Goal: Task Accomplishment & Management: Manage account settings

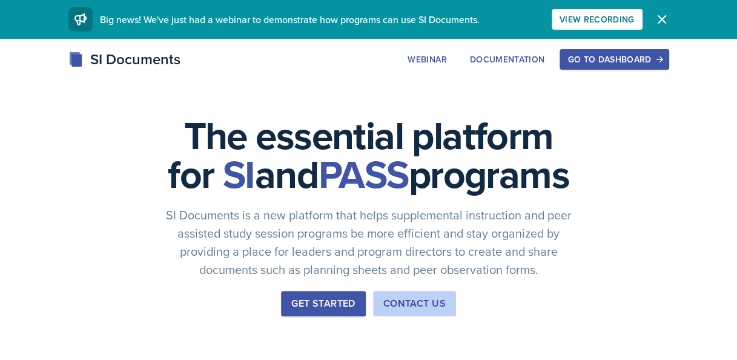
click at [626, 64] on div "Go to Dashboard" at bounding box center [613, 59] width 93 height 10
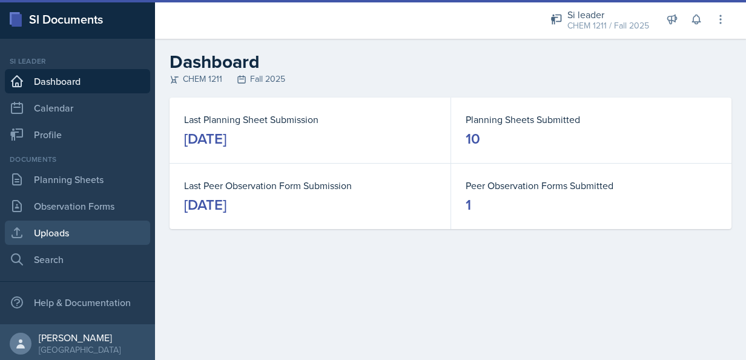
click at [51, 237] on link "Uploads" at bounding box center [77, 232] width 145 height 24
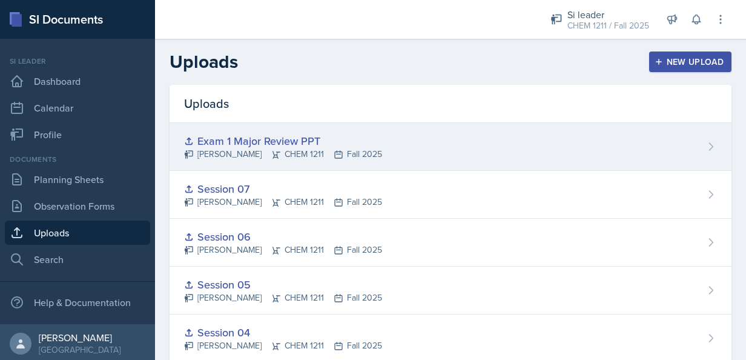
click at [656, 150] on div "Exam 1 Major Review PPT [PERSON_NAME] CHEM 1211 Fall 2025" at bounding box center [451, 147] width 562 height 48
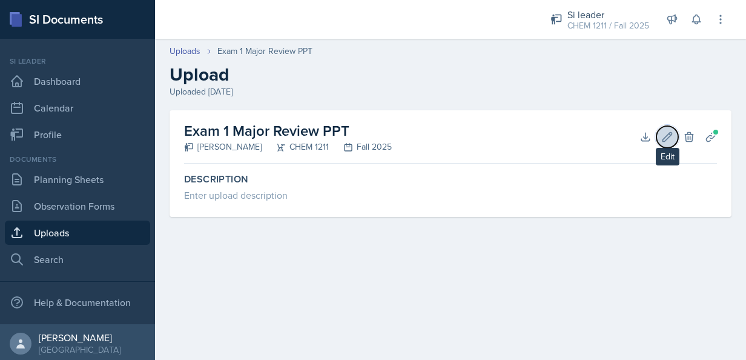
click at [665, 133] on icon at bounding box center [667, 137] width 12 height 12
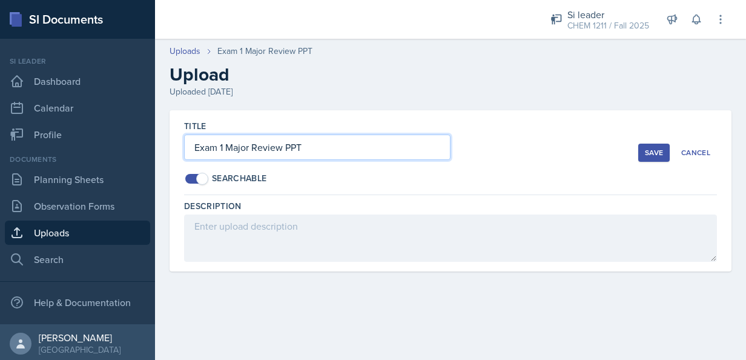
drag, startPoint x: 368, startPoint y: 147, endPoint x: 166, endPoint y: 150, distance: 202.3
click at [166, 150] on div "Title Exam 1 Major Review PPT Searchable Save Cancel Description Delete Upload …" at bounding box center [450, 205] width 591 height 190
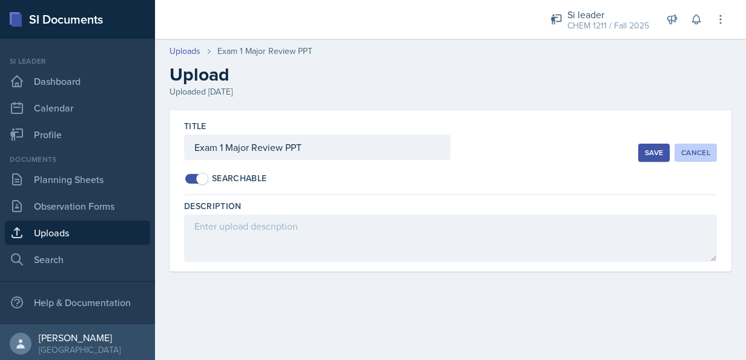
click at [695, 153] on div "Cancel" at bounding box center [695, 153] width 29 height 10
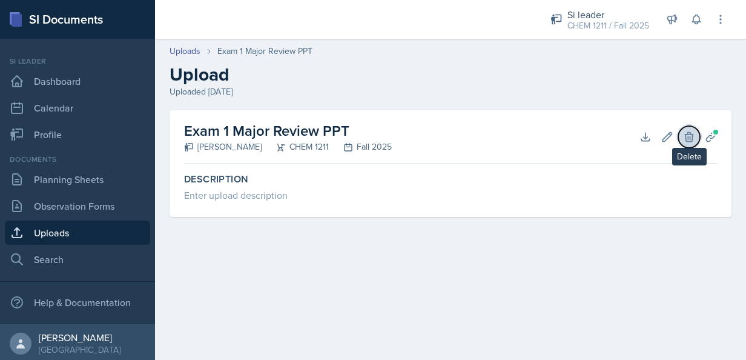
click at [682, 140] on button "Delete" at bounding box center [689, 137] width 22 height 22
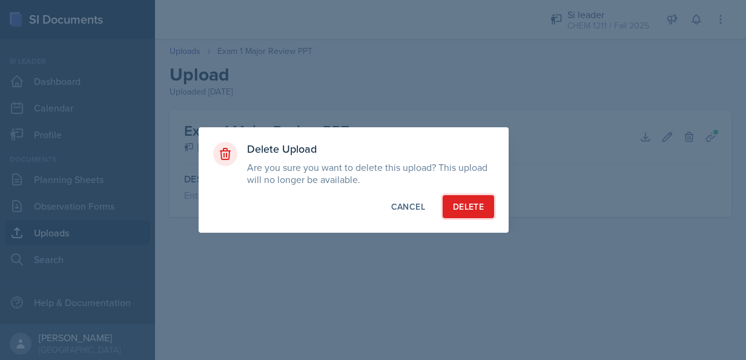
click at [474, 208] on div "Delete" at bounding box center [468, 206] width 31 height 12
click at [464, 195] on button "Delete" at bounding box center [468, 206] width 51 height 23
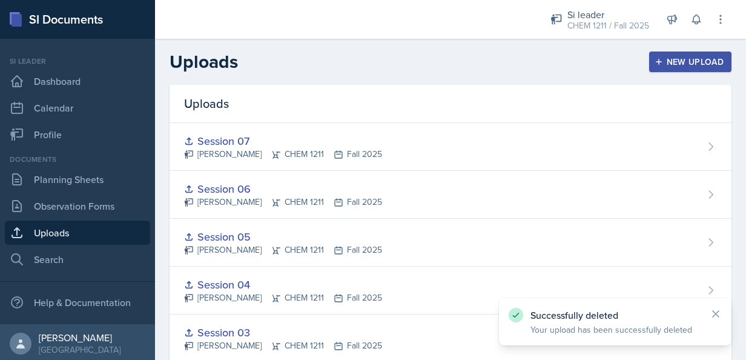
click at [692, 57] on div "New Upload" at bounding box center [690, 62] width 67 height 10
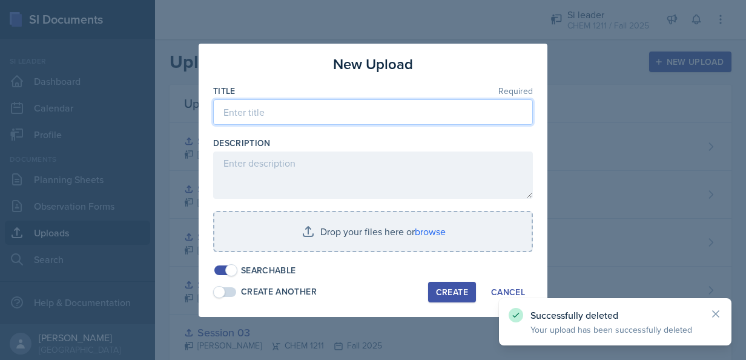
click at [296, 116] on input at bounding box center [373, 111] width 320 height 25
paste input "Exam 1 Major Review PPT"
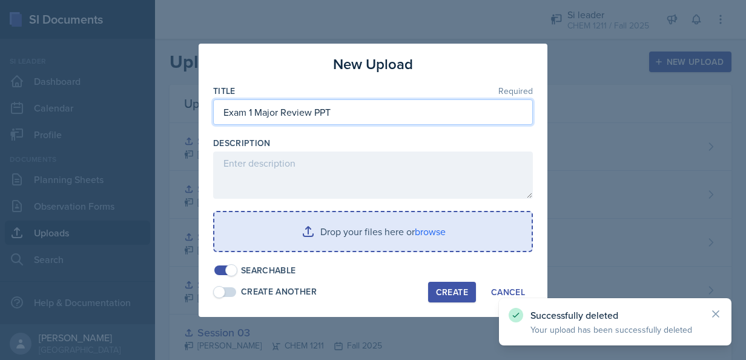
type input "Exam 1 Major Review PPT"
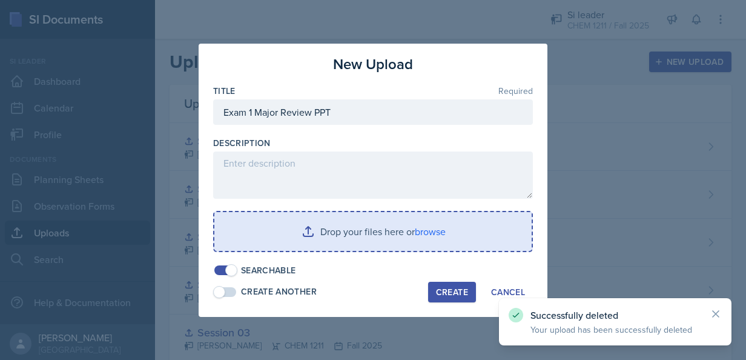
click at [353, 237] on input "file" at bounding box center [372, 231] width 317 height 39
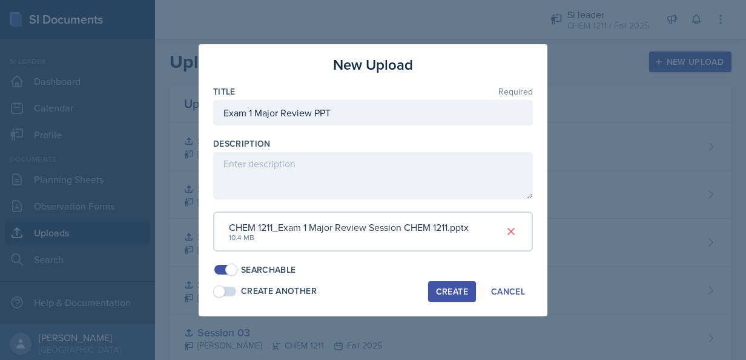
click at [445, 292] on div "Create" at bounding box center [452, 291] width 32 height 10
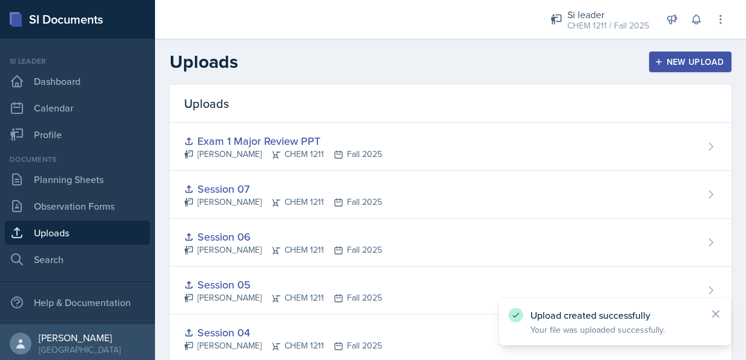
click at [675, 121] on div "Uploads" at bounding box center [451, 104] width 562 height 38
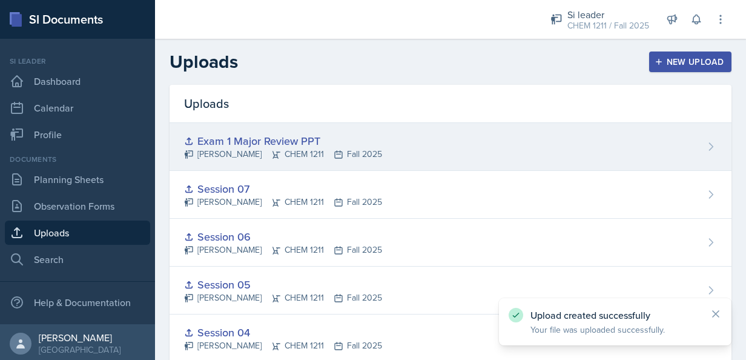
click at [700, 139] on div "Exam 1 Major Review PPT [PERSON_NAME] CHEM 1211 Fall 2025" at bounding box center [451, 147] width 562 height 48
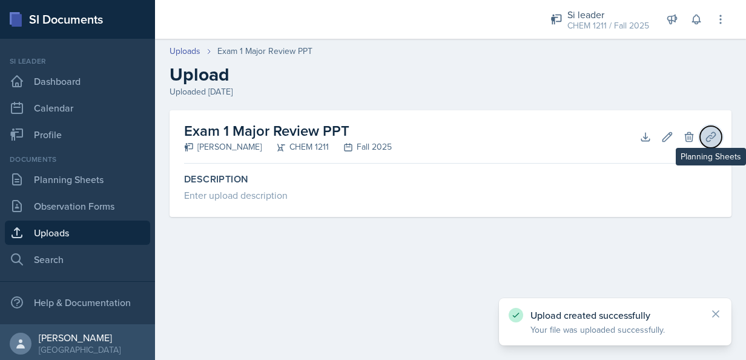
click at [706, 138] on icon at bounding box center [710, 136] width 9 height 9
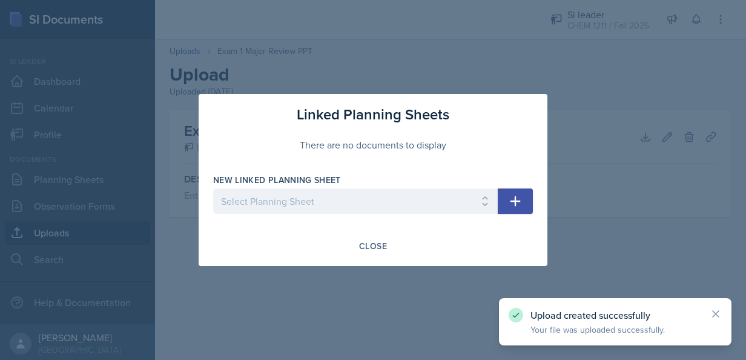
click at [507, 197] on button "button" at bounding box center [515, 200] width 35 height 25
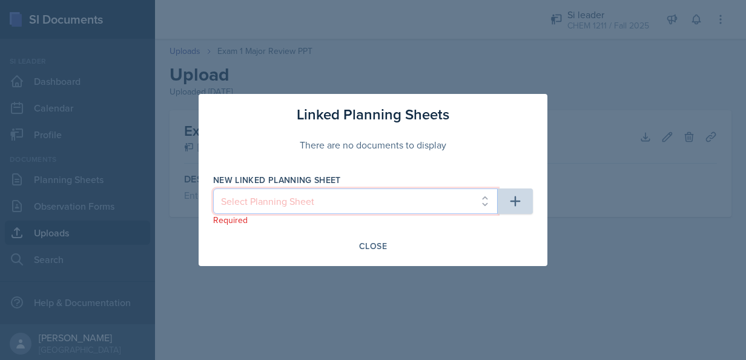
click at [466, 200] on select "Select Planning Sheet [DATE] [DATE] [DATE] [DATE] [DATE] [DATE] [DATE] [DATE] […" at bounding box center [355, 200] width 285 height 25
select select "e1176d4b-d3ab-4e5b-a81a-4ddaaafa16d5"
click at [213, 188] on select "Select Planning Sheet [DATE] [DATE] [DATE] [DATE] [DATE] [DATE] [DATE] [DATE] […" at bounding box center [355, 200] width 285 height 25
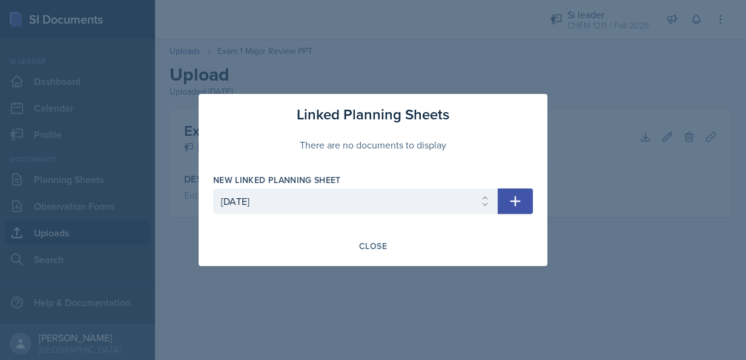
click at [518, 202] on icon "button" at bounding box center [515, 201] width 15 height 15
select select
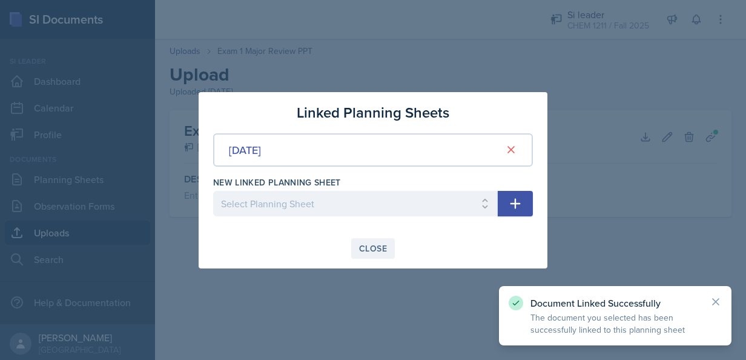
click at [372, 249] on div "Close" at bounding box center [373, 248] width 28 height 10
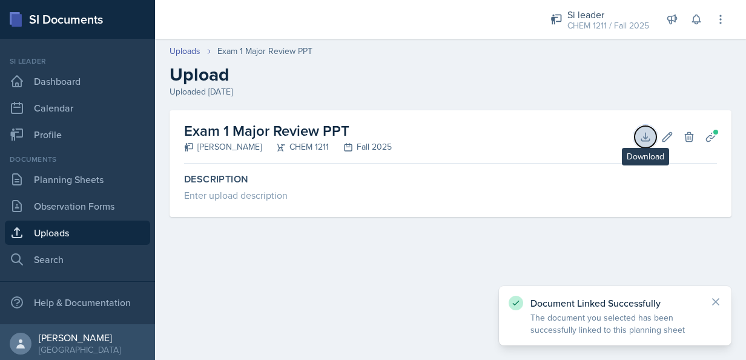
click at [644, 128] on button "Download" at bounding box center [646, 137] width 22 height 22
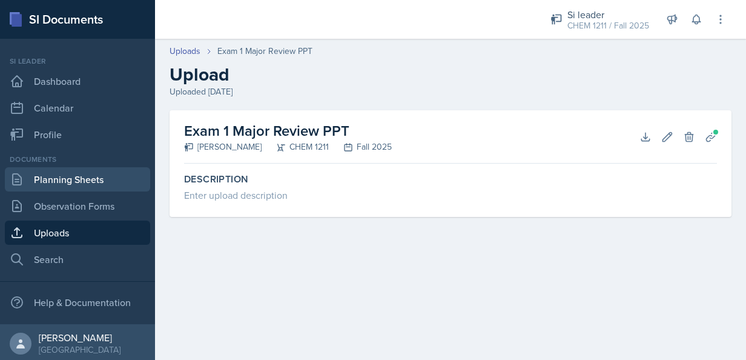
click at [90, 177] on link "Planning Sheets" at bounding box center [77, 179] width 145 height 24
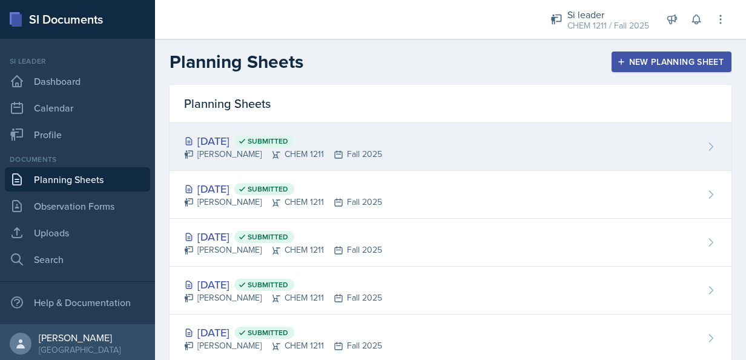
click at [453, 144] on div "[DATE] Submitted [PERSON_NAME] CHEM 1211 Fall 2025" at bounding box center [451, 147] width 562 height 48
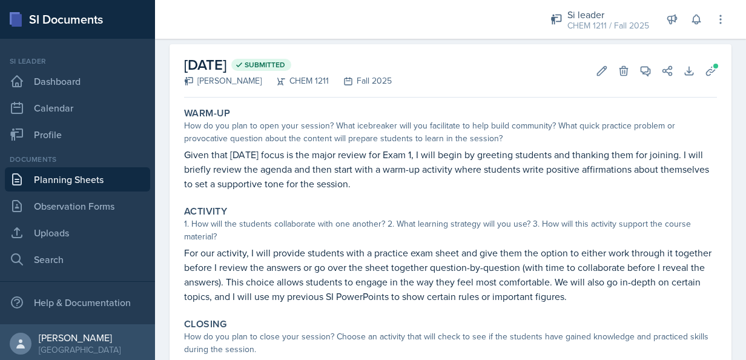
scroll to position [72, 0]
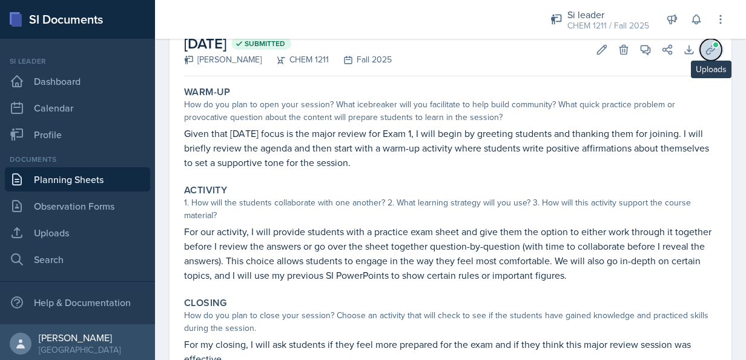
click at [712, 44] on span at bounding box center [715, 44] width 7 height 7
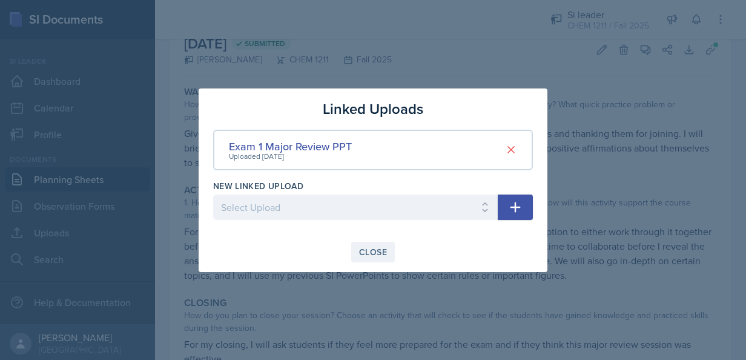
click at [385, 251] on div "Close" at bounding box center [373, 252] width 28 height 10
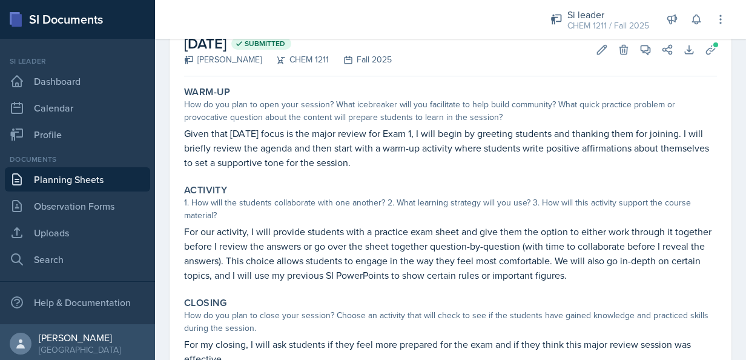
click at [124, 173] on link "Planning Sheets" at bounding box center [77, 179] width 145 height 24
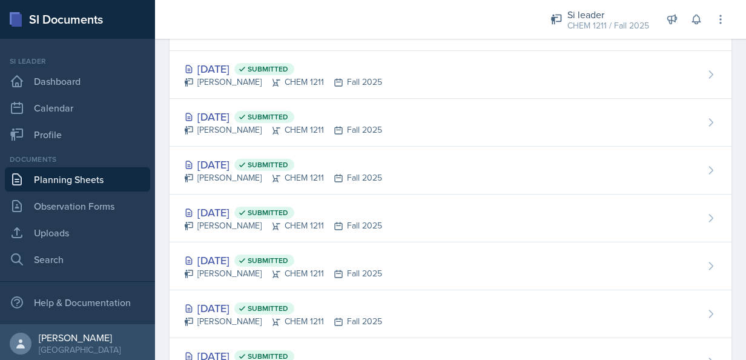
scroll to position [65, 0]
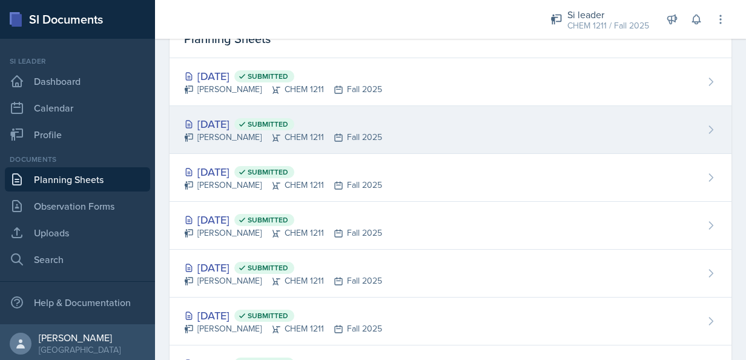
click at [608, 130] on div "[DATE] Submitted [PERSON_NAME] CHEM 1211 Fall 2025" at bounding box center [451, 130] width 562 height 48
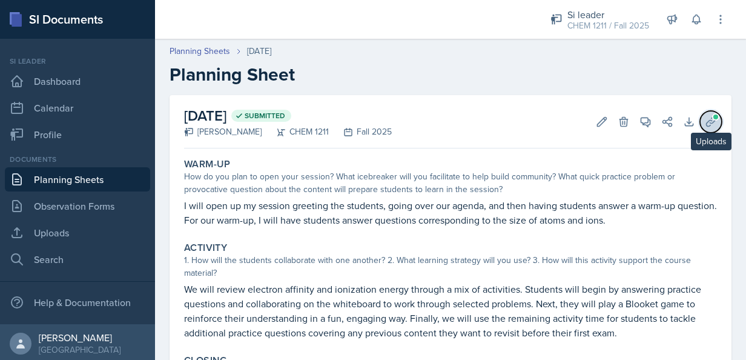
click at [701, 114] on button "Uploads" at bounding box center [711, 122] width 22 height 22
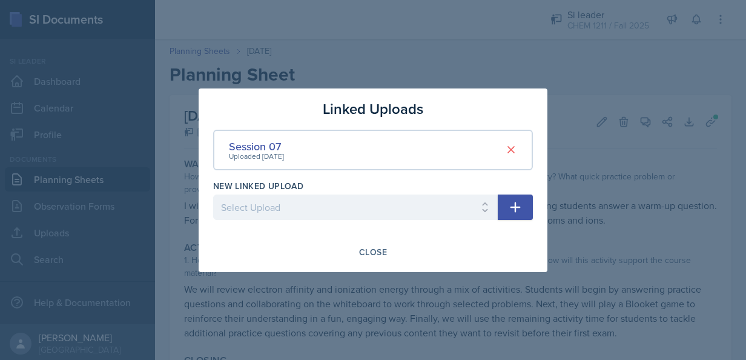
click at [576, 233] on div at bounding box center [373, 180] width 746 height 360
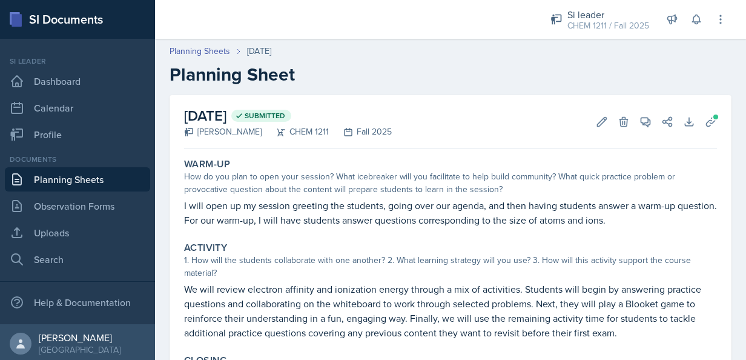
click at [103, 184] on link "Planning Sheets" at bounding box center [77, 179] width 145 height 24
